Goal: Task Accomplishment & Management: Manage account settings

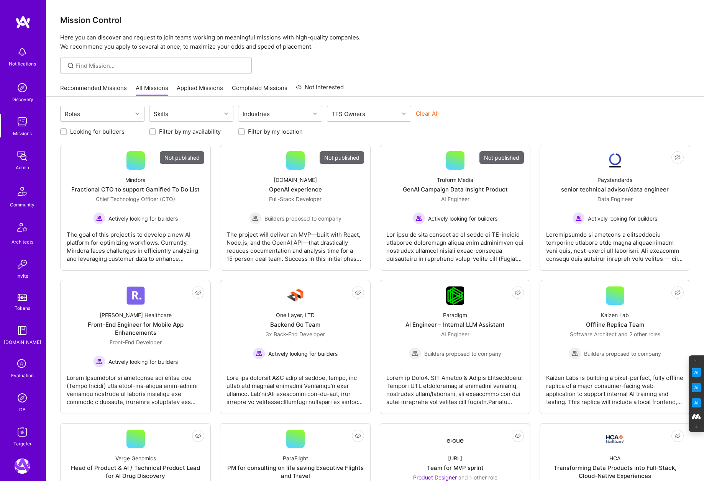
click at [20, 363] on icon at bounding box center [22, 364] width 15 height 15
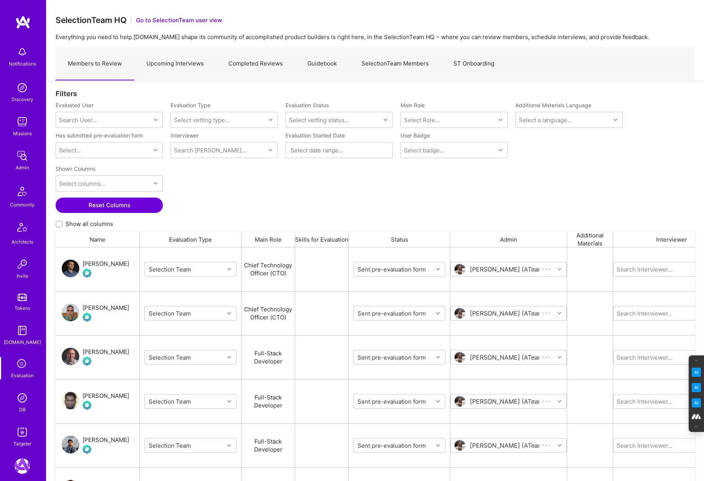
scroll to position [401, 639]
click at [267, 65] on link "Completed Reviews" at bounding box center [255, 63] width 79 height 33
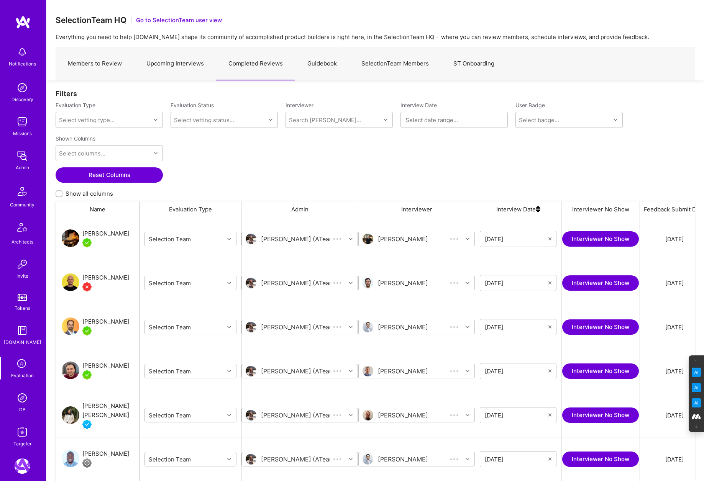
scroll to position [401, 639]
click at [23, 403] on img at bounding box center [22, 397] width 15 height 15
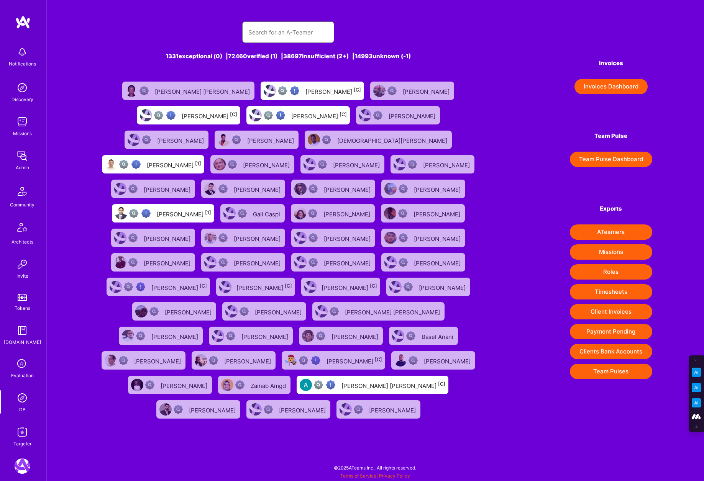
click at [274, 23] on input "text" at bounding box center [288, 33] width 80 height 20
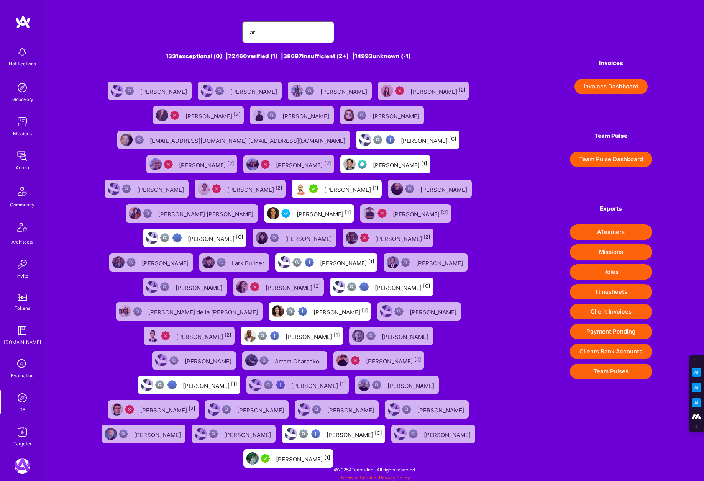
type input "[PERSON_NAME]"
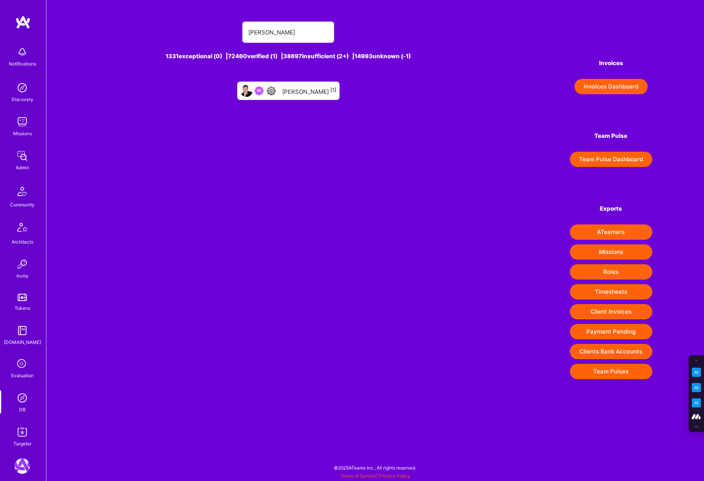
click at [305, 87] on div "[PERSON_NAME] [1]" at bounding box center [309, 91] width 54 height 10
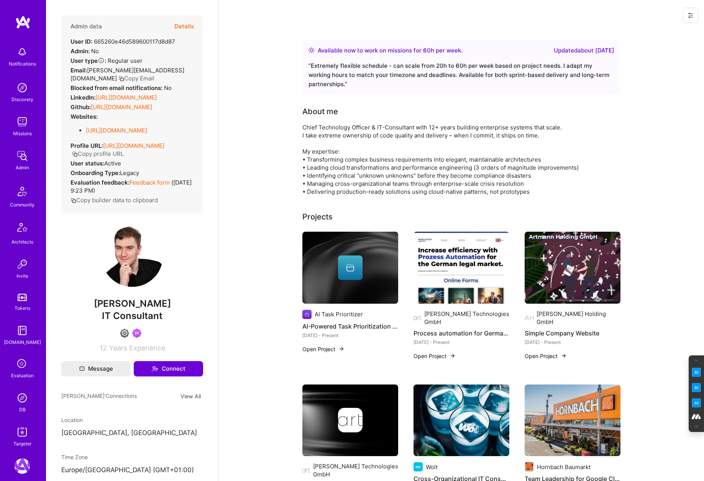
click at [184, 25] on button "Details" at bounding box center [184, 26] width 20 height 22
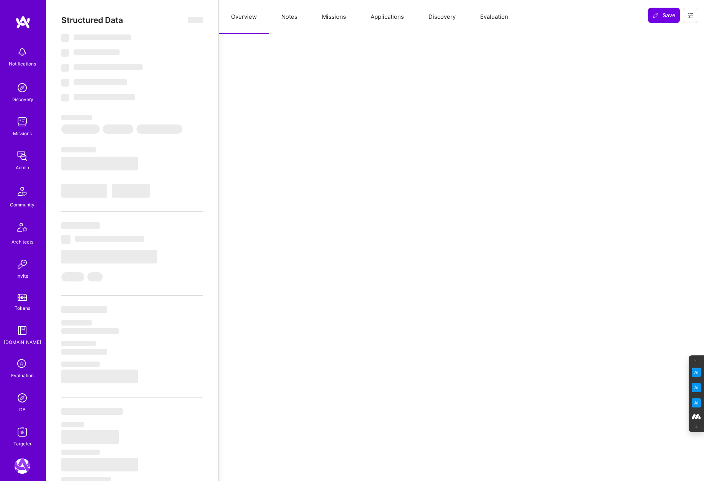
select select "Right Now"
select select "4"
select select "6"
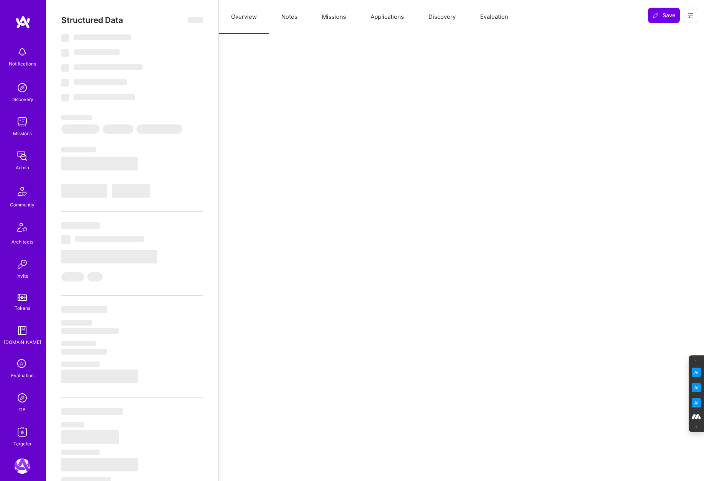
select select "US"
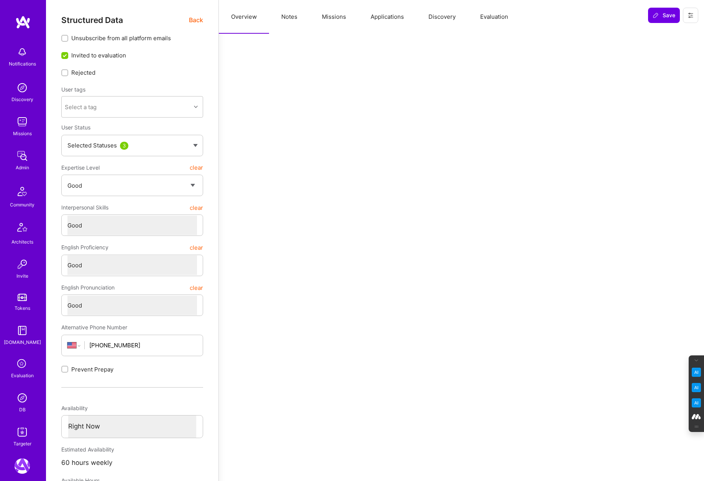
click at [280, 23] on button "Notes" at bounding box center [289, 17] width 41 height 34
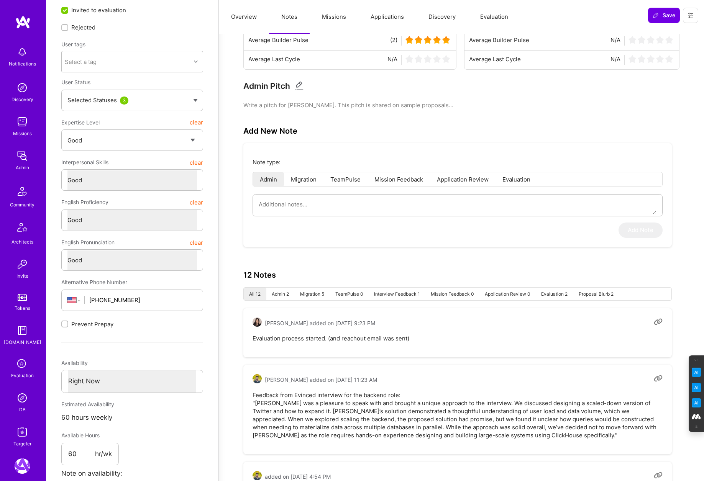
scroll to position [37, 0]
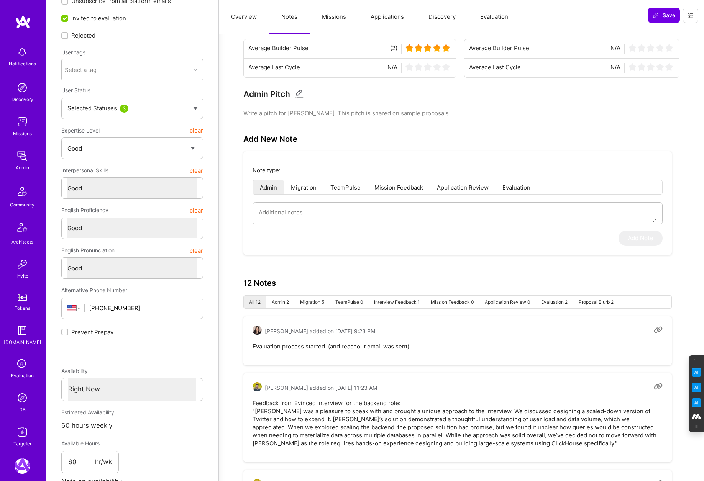
click at [333, 14] on button "Missions" at bounding box center [334, 17] width 49 height 34
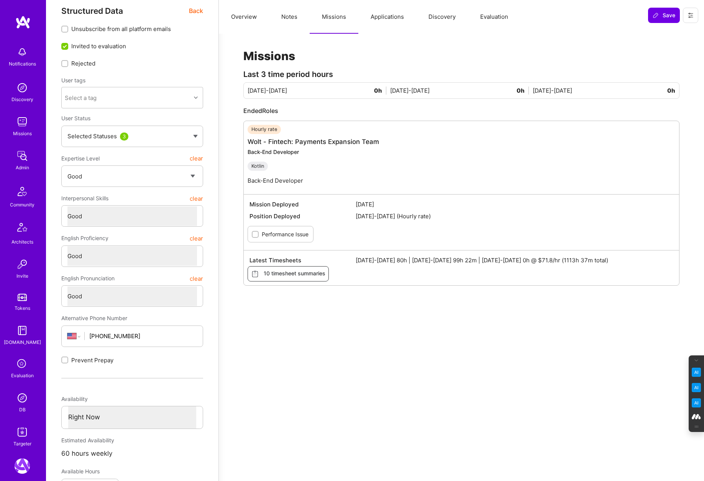
scroll to position [0, 0]
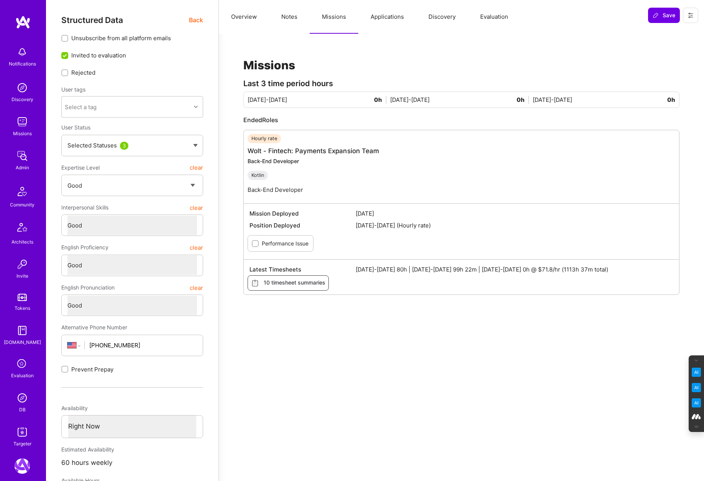
click at [240, 18] on button "Overview" at bounding box center [244, 17] width 50 height 34
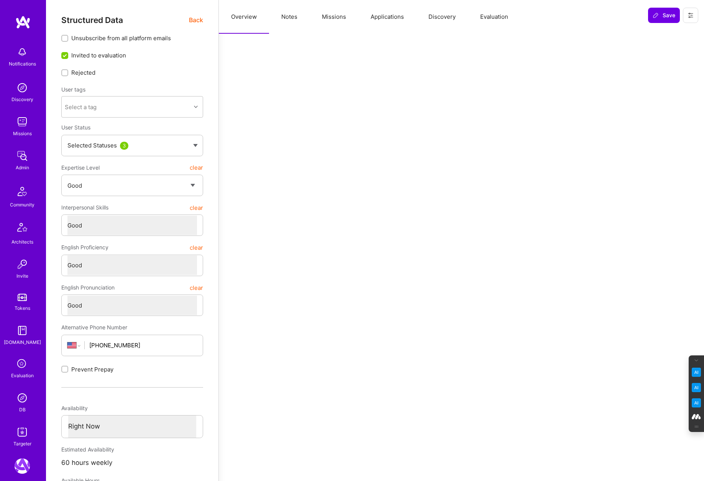
click at [286, 15] on button "Notes" at bounding box center [289, 17] width 41 height 34
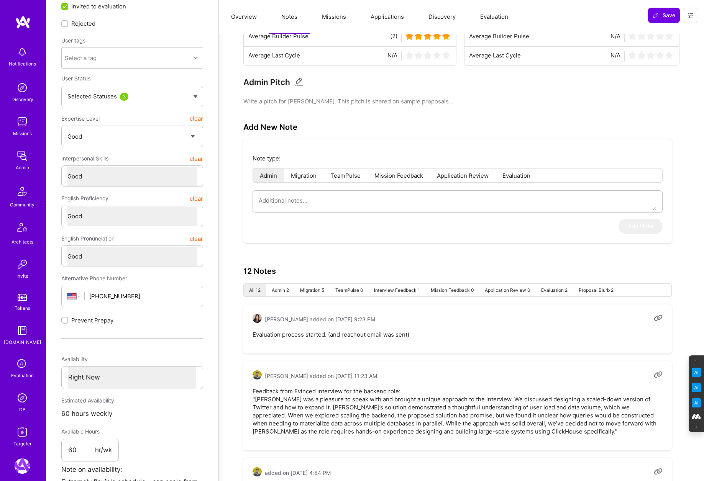
scroll to position [50, 0]
click at [326, 16] on button "Missions" at bounding box center [334, 17] width 49 height 34
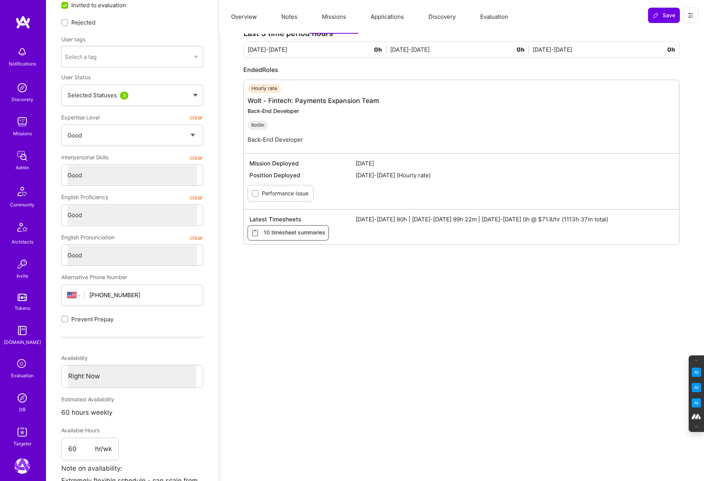
click at [397, 20] on button "Applications" at bounding box center [387, 17] width 58 height 34
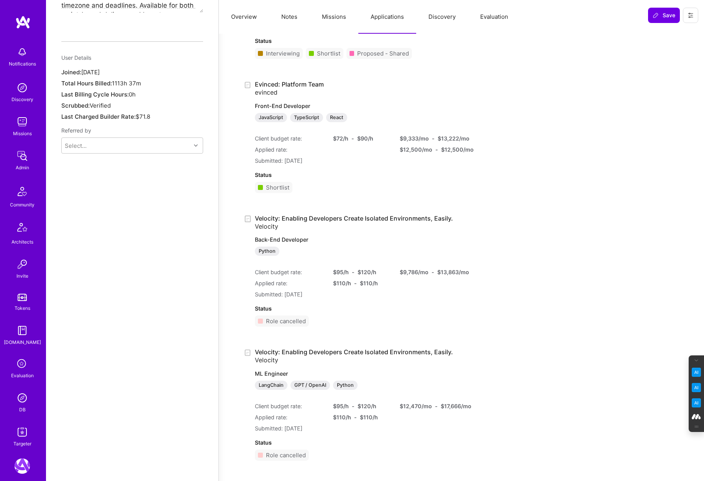
scroll to position [307, 0]
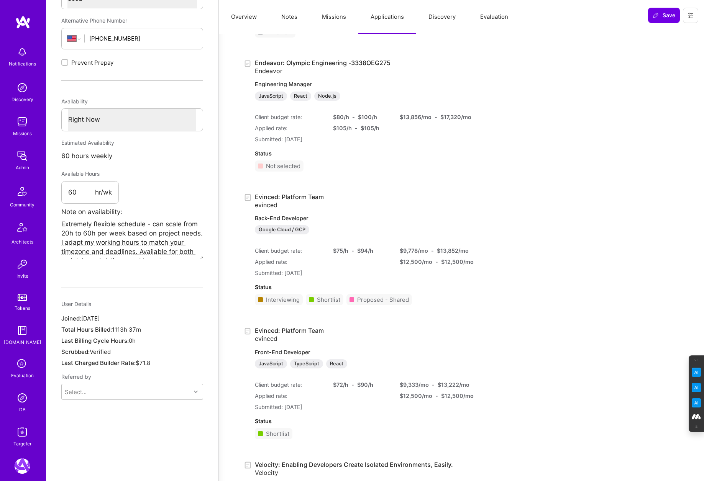
click at [289, 13] on button "Notes" at bounding box center [289, 17] width 41 height 34
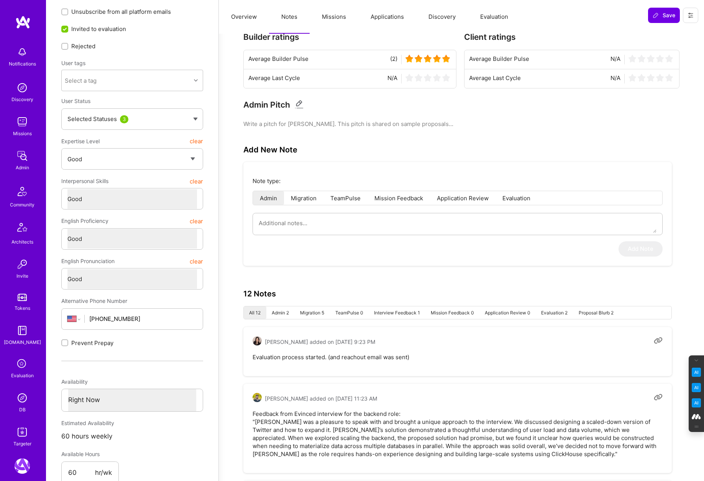
scroll to position [0, 0]
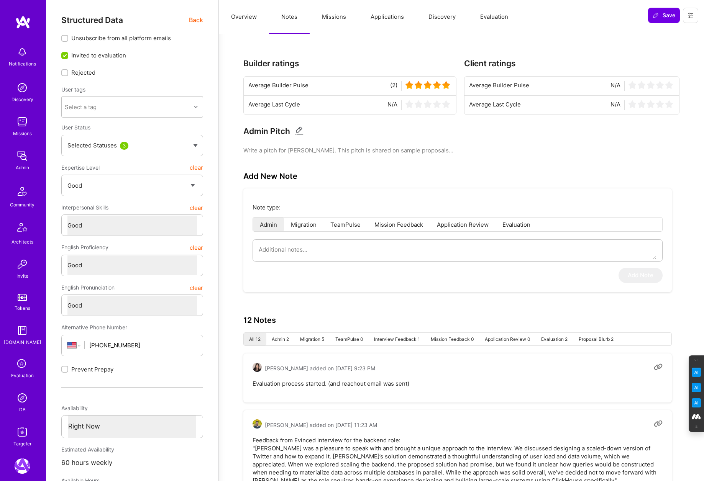
click at [330, 16] on button "Missions" at bounding box center [334, 17] width 49 height 34
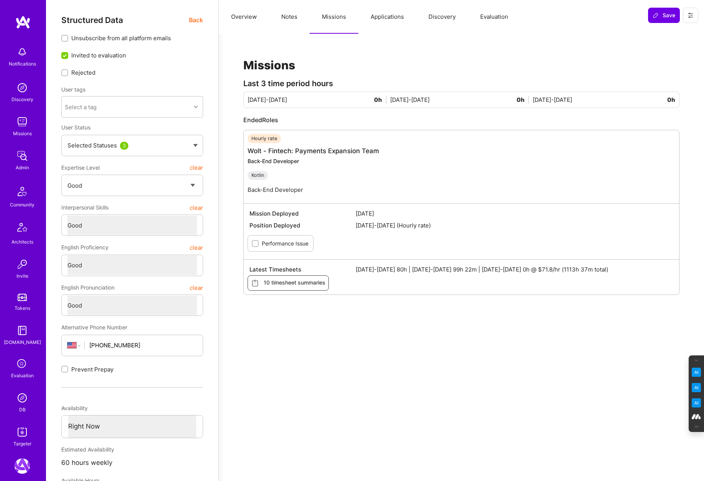
click at [280, 16] on button "Notes" at bounding box center [289, 17] width 41 height 34
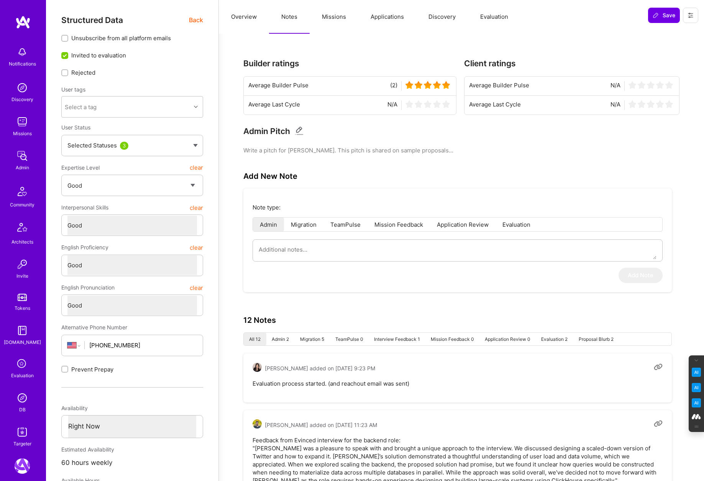
click at [342, 17] on button "Missions" at bounding box center [334, 17] width 49 height 34
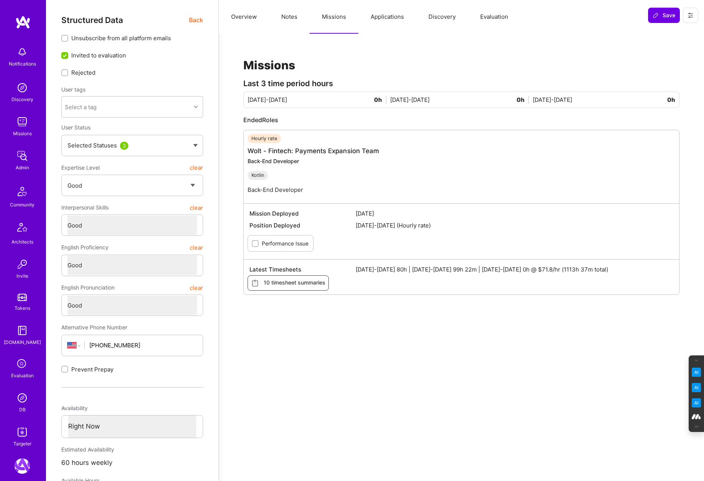
click at [390, 20] on button "Applications" at bounding box center [387, 17] width 58 height 34
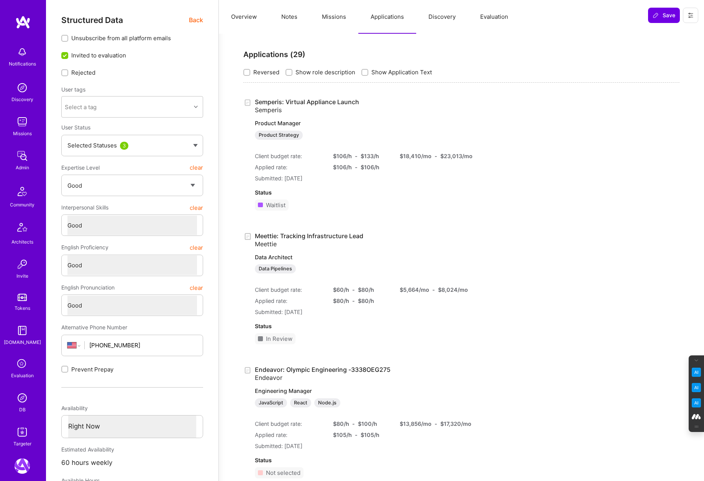
click at [338, 17] on button "Missions" at bounding box center [334, 17] width 49 height 34
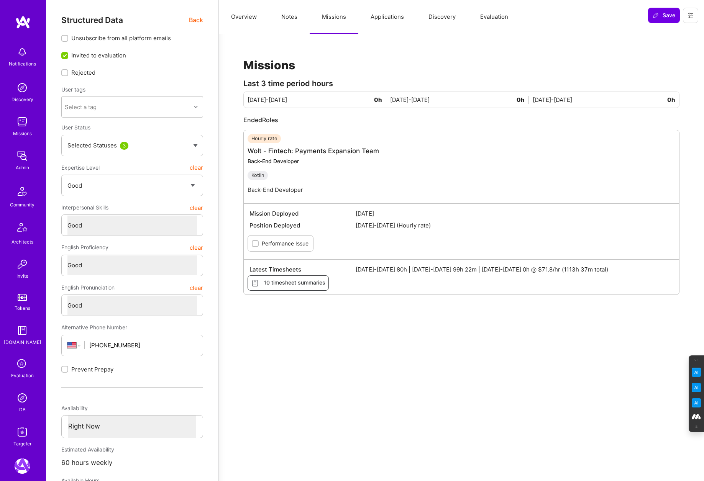
click at [279, 16] on button "Notes" at bounding box center [289, 17] width 41 height 34
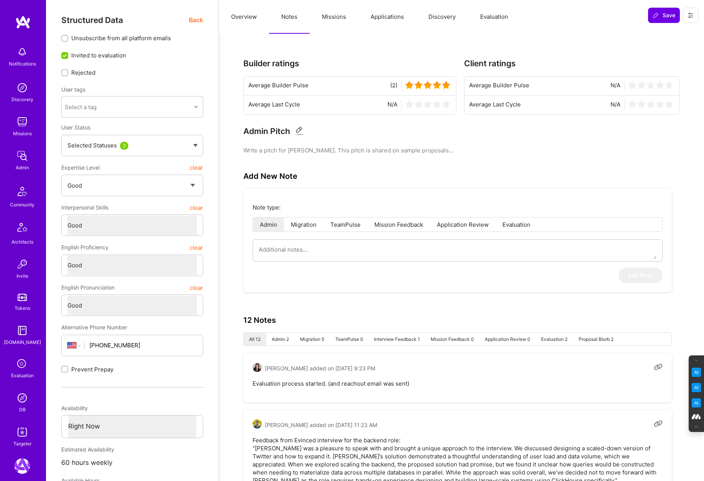
click at [394, 17] on button "Applications" at bounding box center [387, 17] width 58 height 34
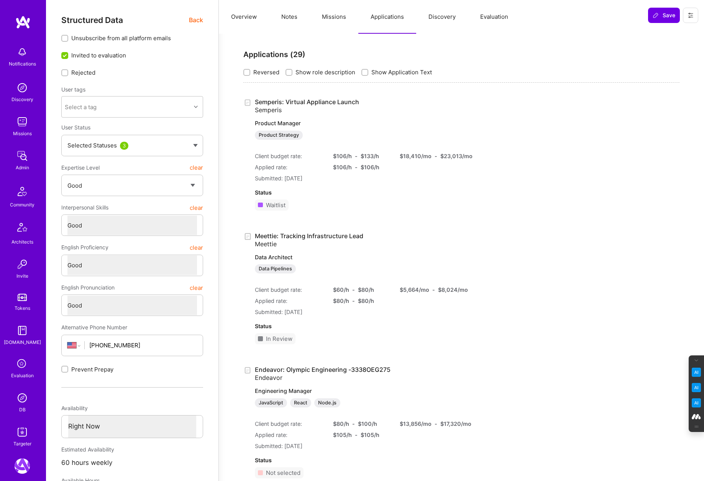
click at [338, 18] on button "Missions" at bounding box center [334, 17] width 49 height 34
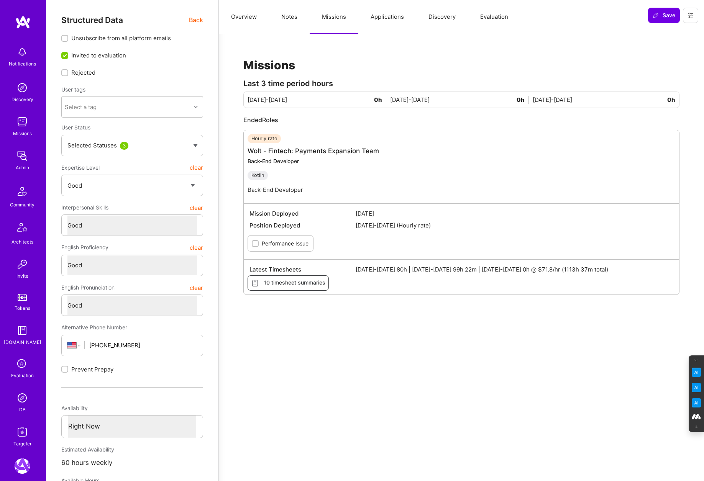
click at [189, 142] on div "Selected Statuses 3" at bounding box center [128, 145] width 123 height 8
click at [221, 139] on div "Missions Last 3 time period hours [DATE]-[DATE] 0h [DATE]-[DATE] 0h [DATE]-[DAT…" at bounding box center [461, 184] width 485 height 301
click at [288, 18] on button "Notes" at bounding box center [289, 17] width 41 height 34
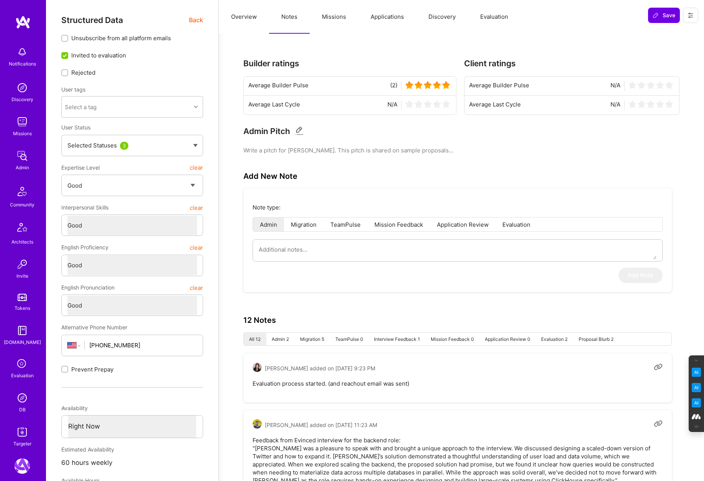
click at [198, 20] on span "Back" at bounding box center [196, 20] width 14 height 10
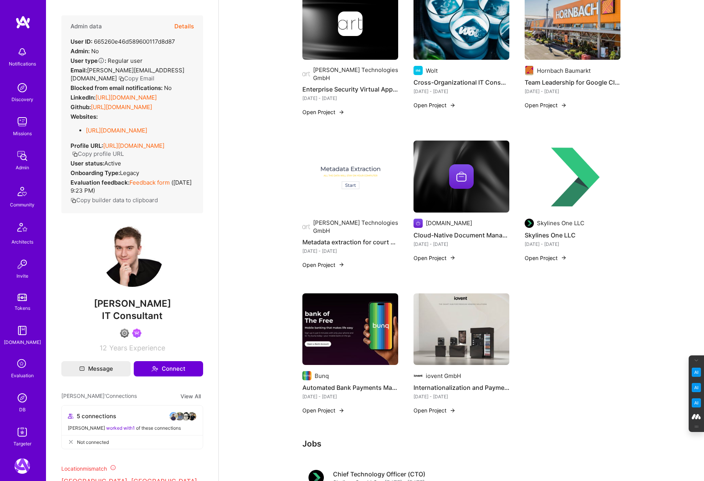
click at [185, 27] on button "Details" at bounding box center [184, 26] width 20 height 22
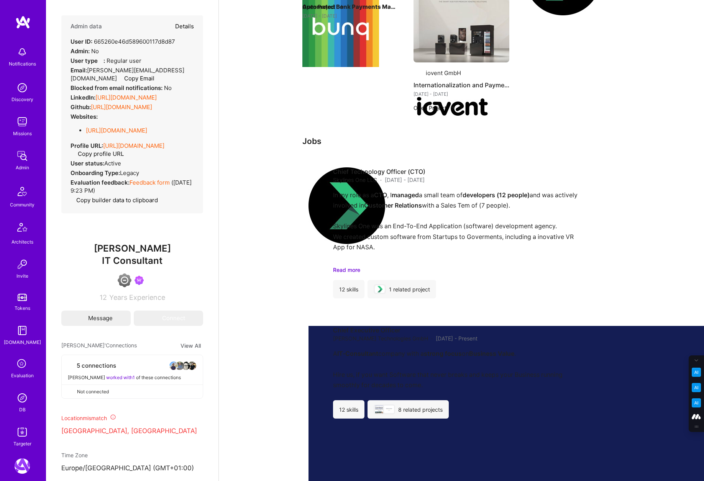
type textarea "x"
select select "4"
select select "6"
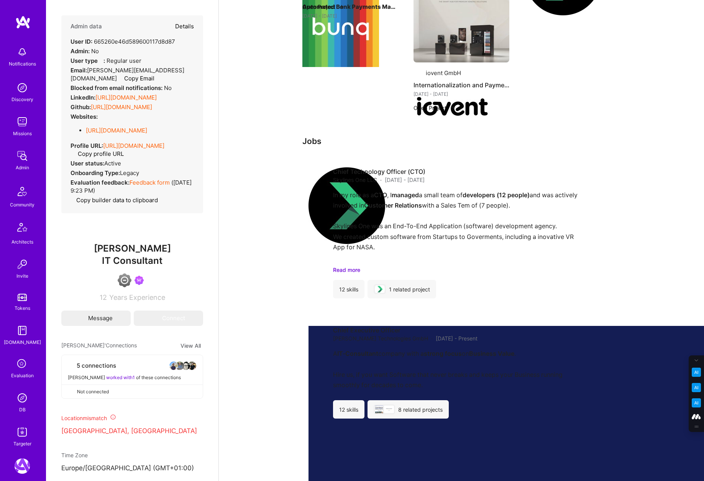
select select "US"
select select "Right Now"
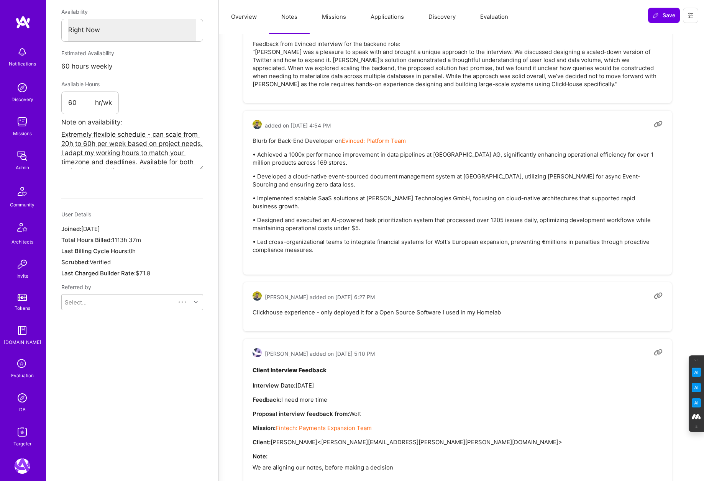
scroll to position [400, 0]
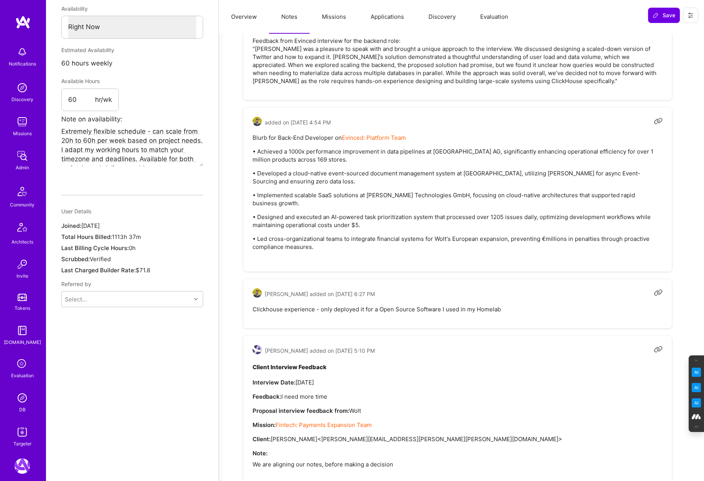
type textarea "x"
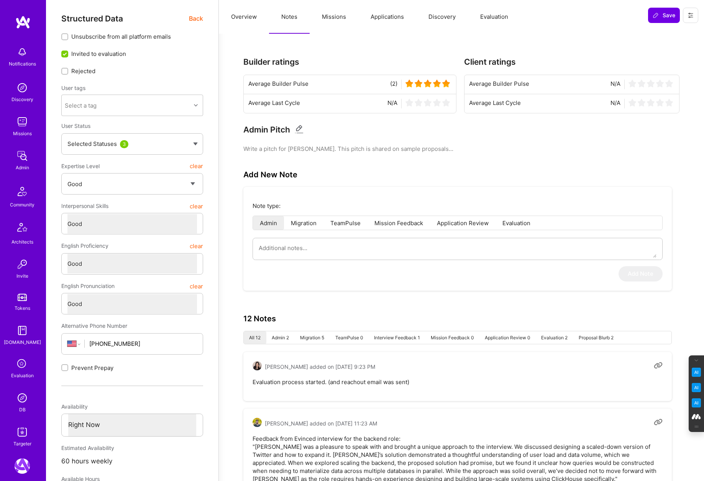
scroll to position [0, 0]
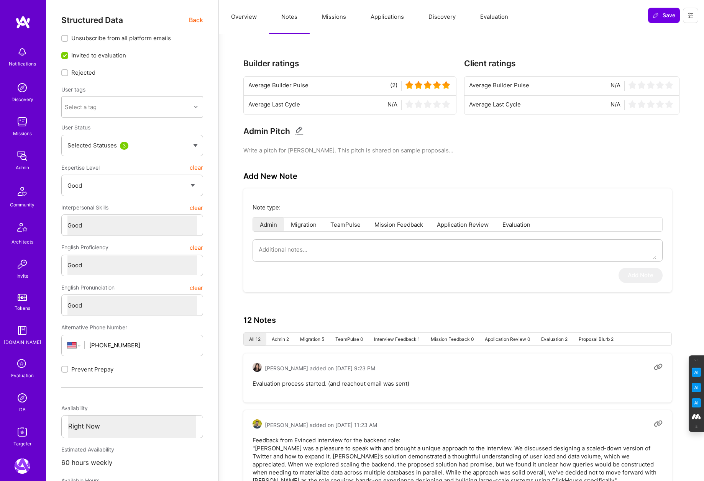
click at [349, 13] on button "Missions" at bounding box center [334, 17] width 49 height 34
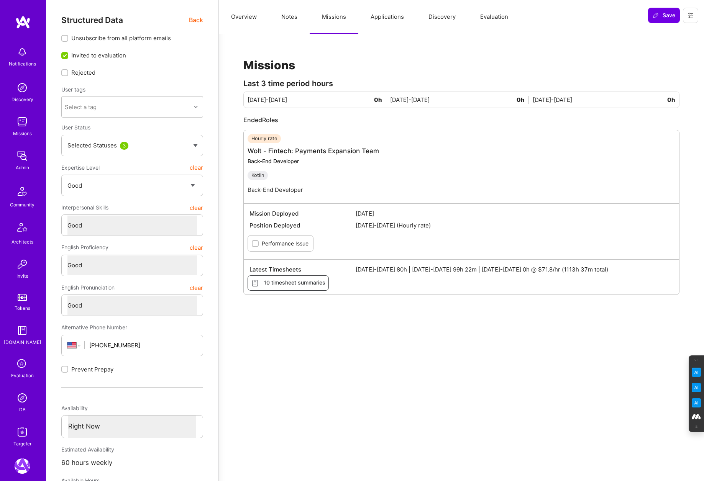
click at [380, 17] on button "Applications" at bounding box center [387, 17] width 58 height 34
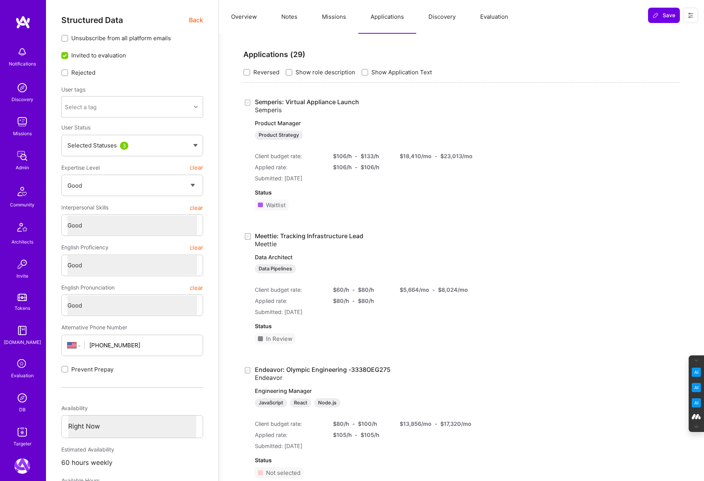
click at [242, 17] on button "Overview" at bounding box center [244, 17] width 50 height 34
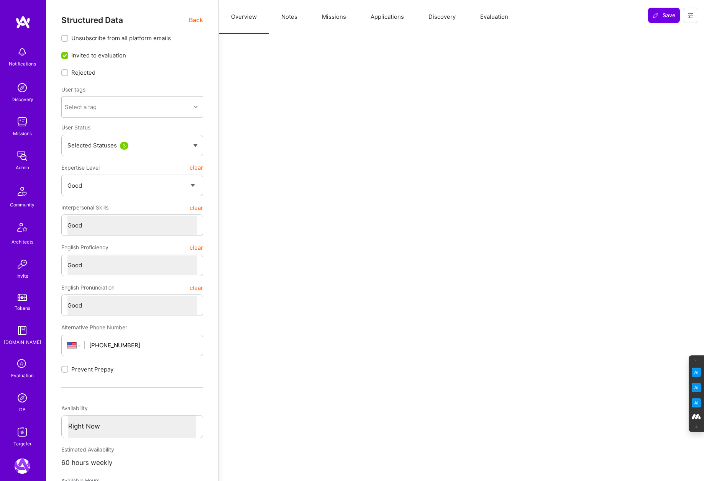
click at [194, 17] on span "Back" at bounding box center [196, 20] width 14 height 10
